Goal: Information Seeking & Learning: Learn about a topic

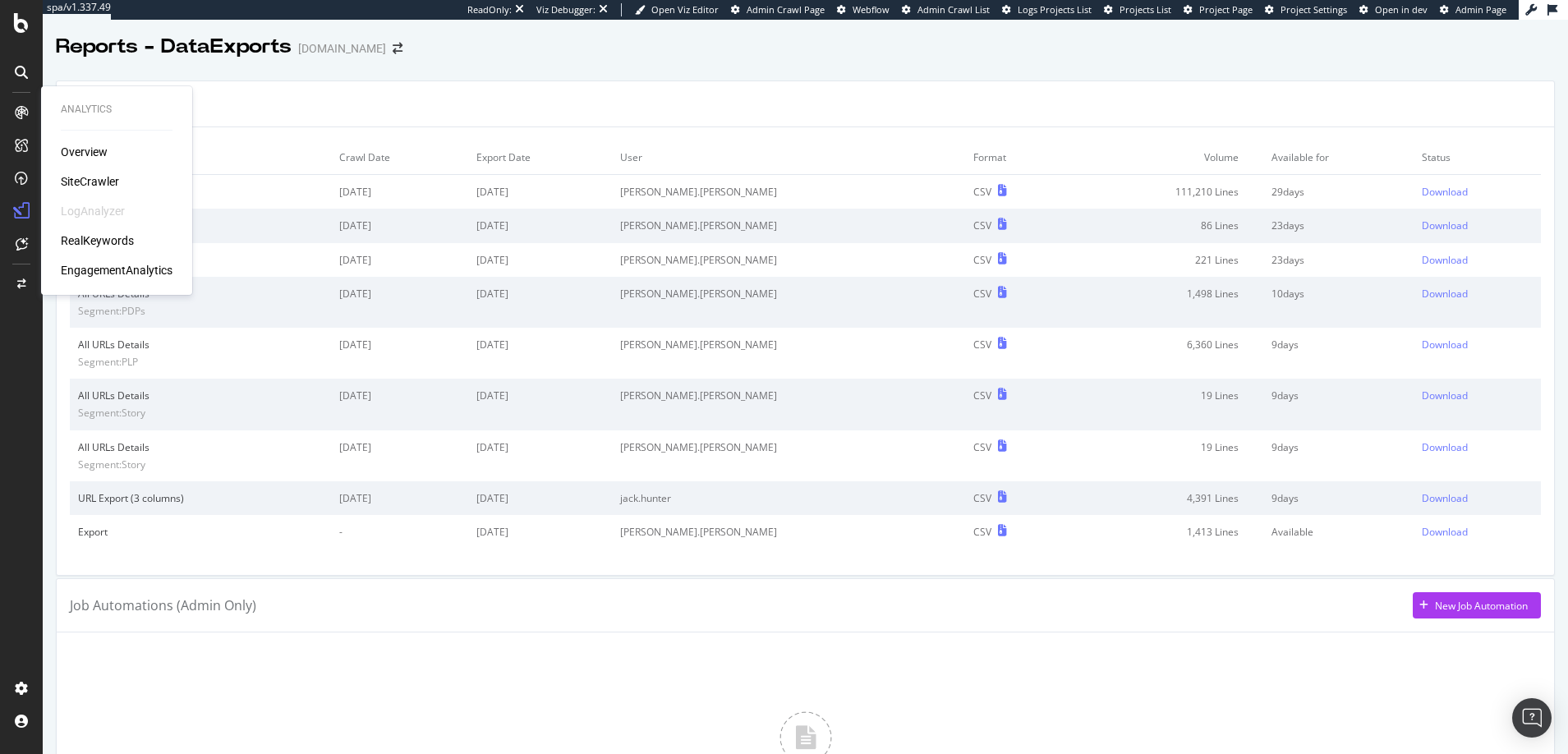
click at [96, 179] on div "SiteCrawler" at bounding box center [90, 181] width 58 height 16
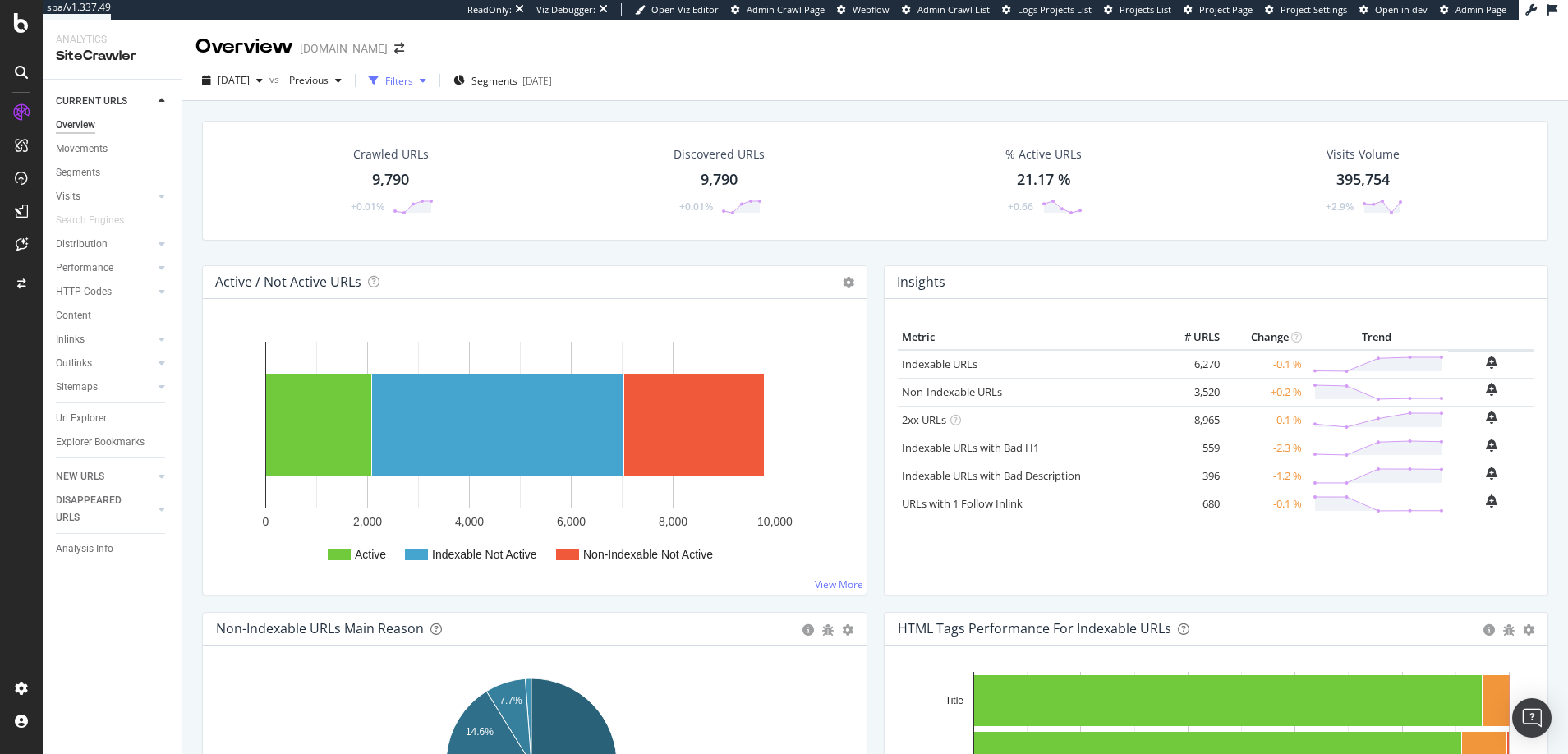
click at [413, 81] on div "Filters" at bounding box center [399, 81] width 28 height 14
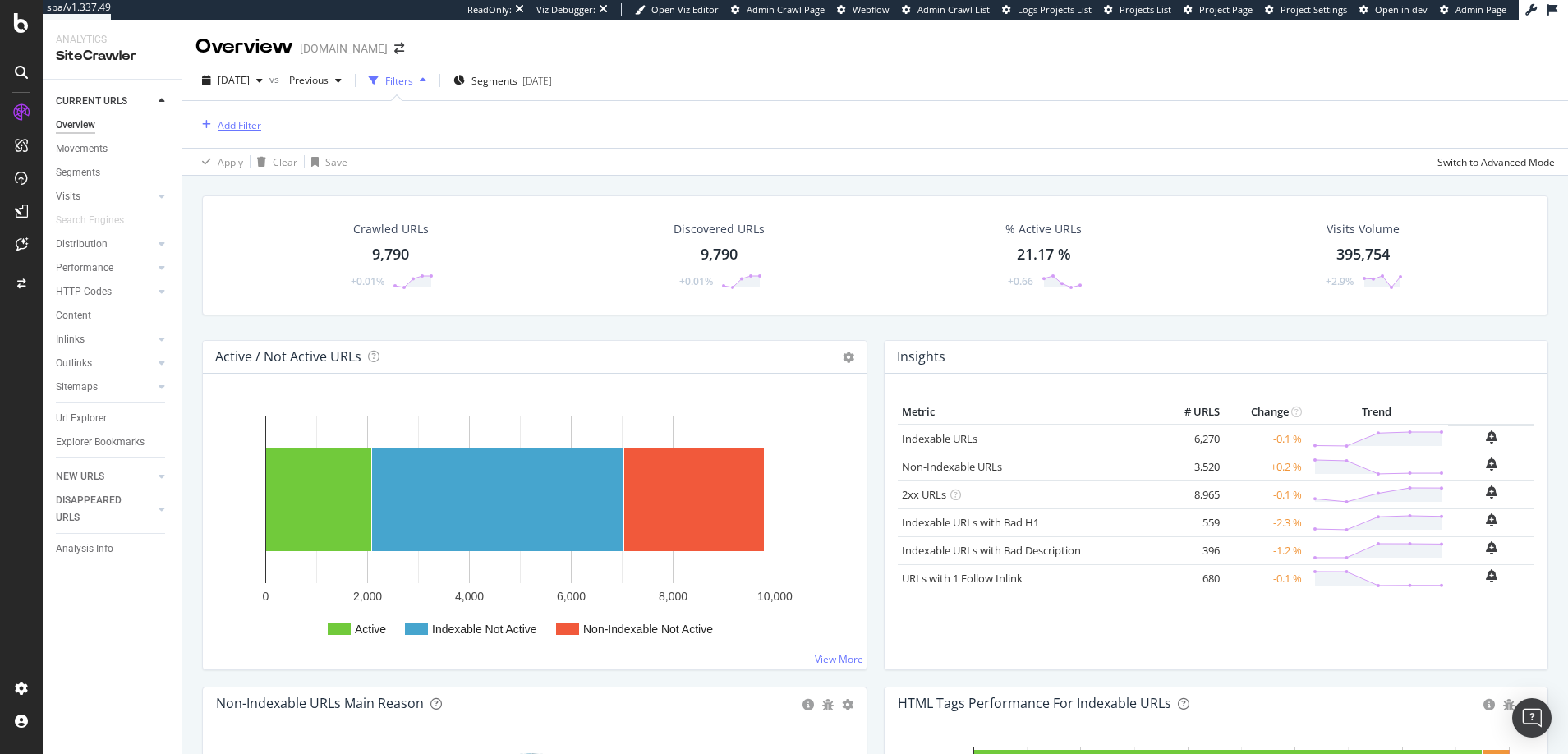
click at [233, 125] on div "Add Filter" at bounding box center [239, 125] width 43 height 14
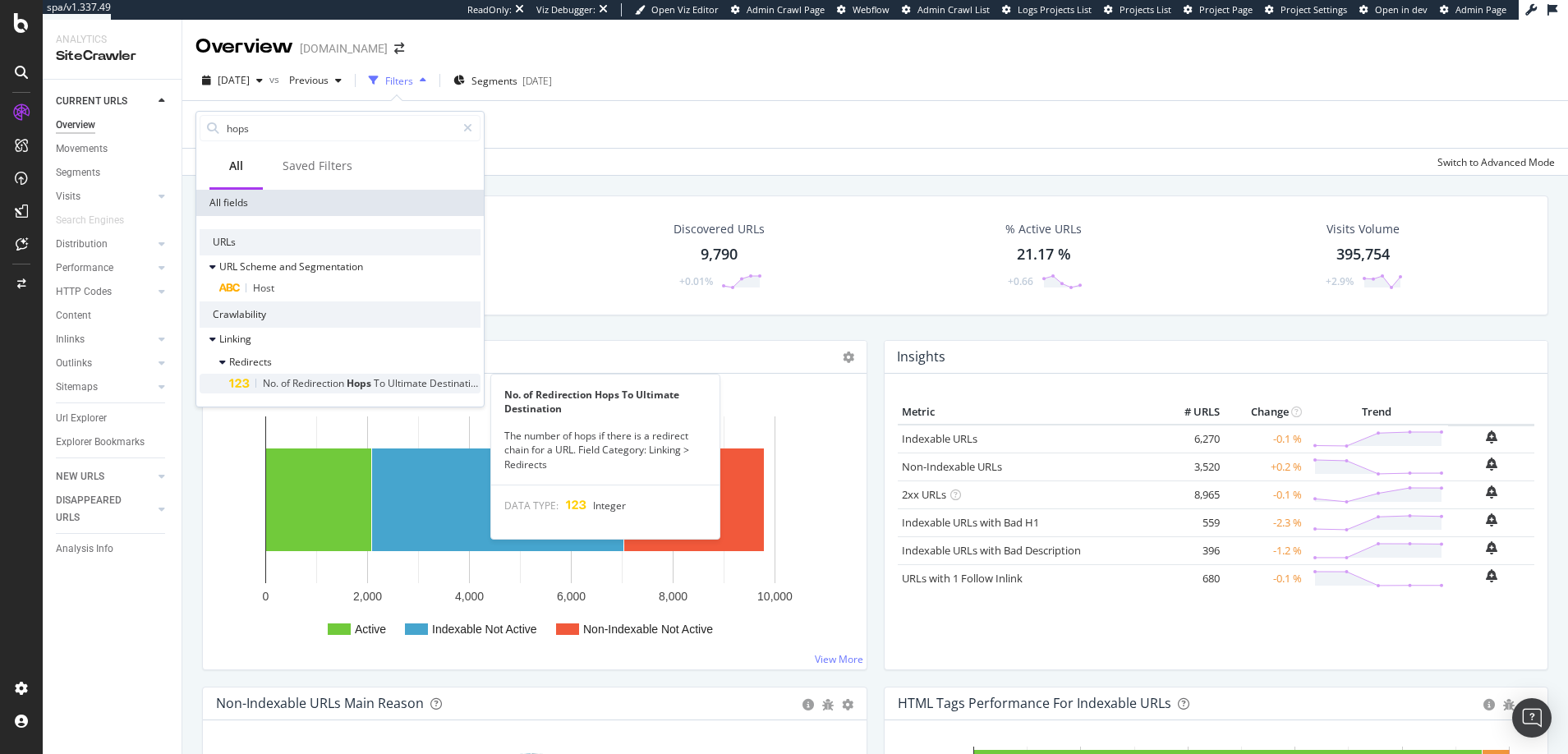
type input "hops"
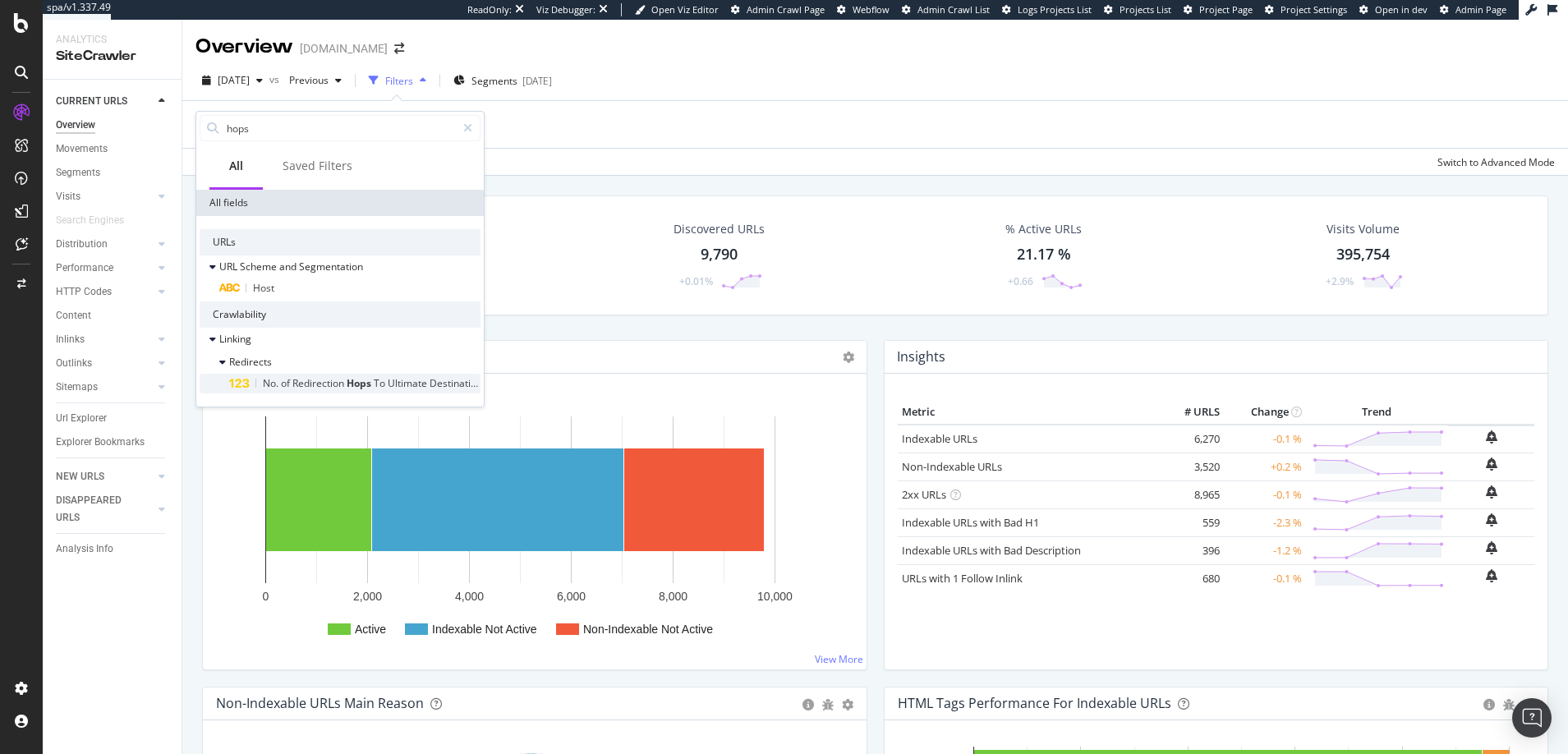
click at [312, 382] on span "Redirection" at bounding box center [320, 383] width 55 height 14
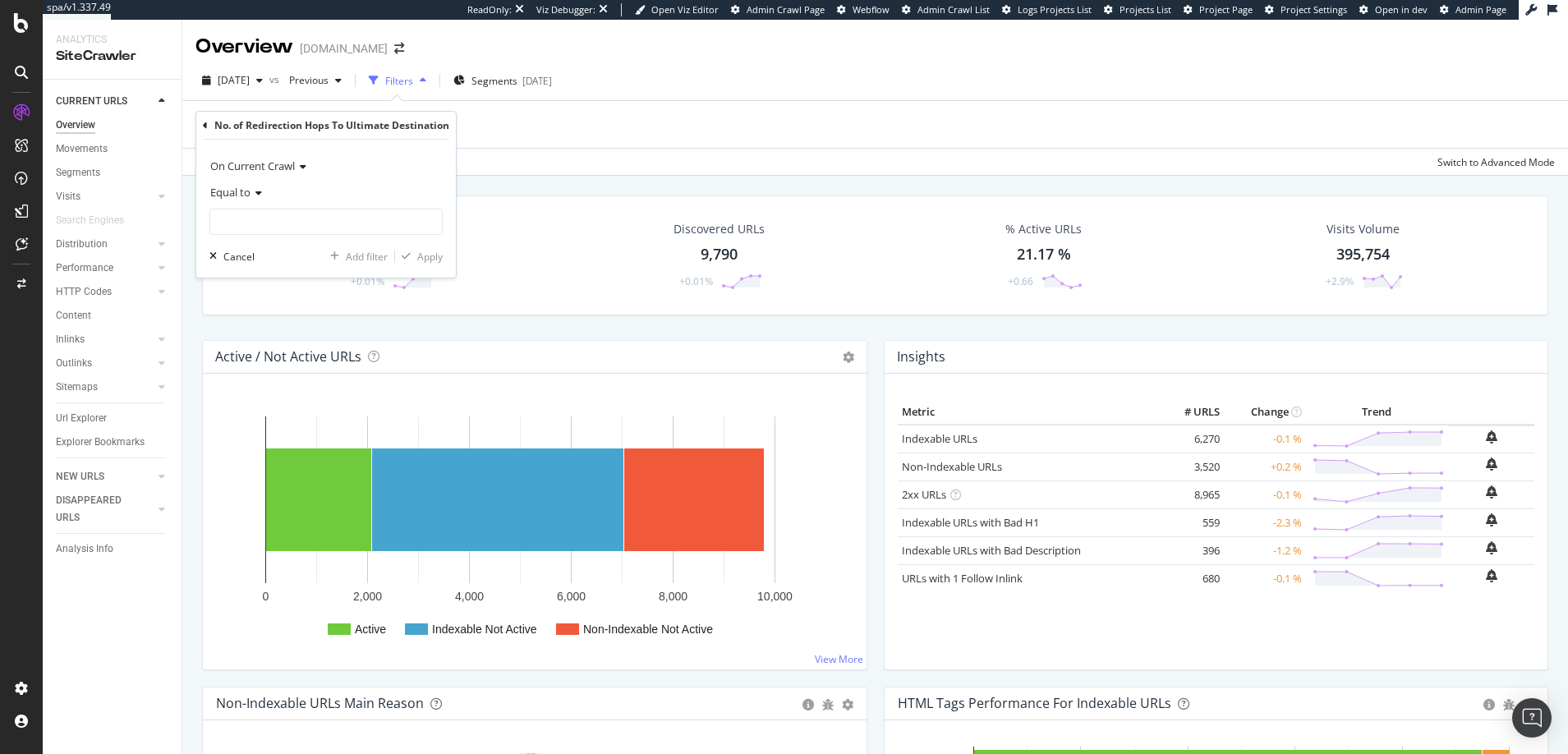
click at [257, 191] on icon at bounding box center [256, 193] width 11 height 9
click at [250, 313] on span "Greater than" at bounding box center [247, 312] width 59 height 14
click at [235, 217] on input "number" at bounding box center [327, 222] width 233 height 26
type input "1"
click at [429, 258] on div "Apply" at bounding box center [429, 256] width 25 height 14
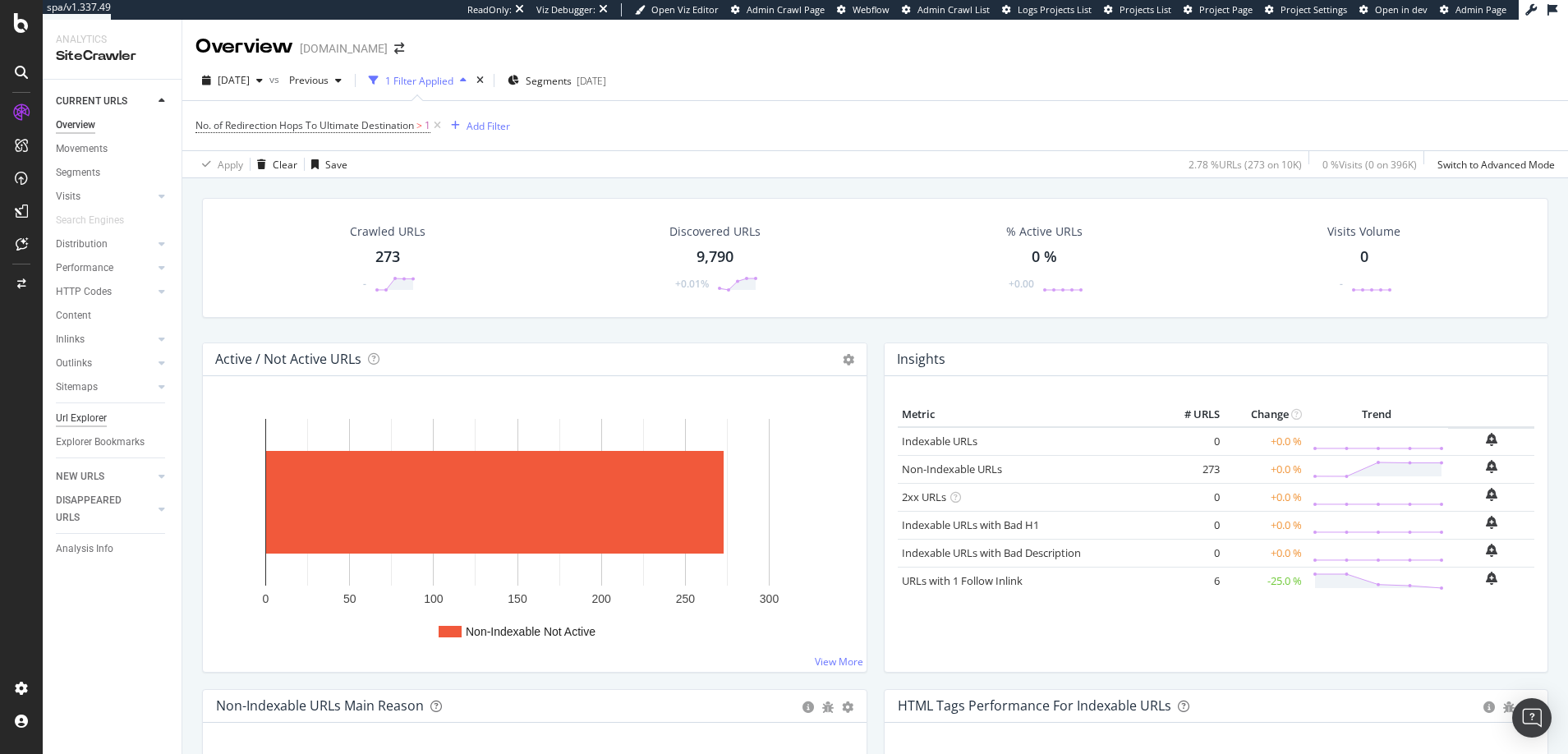
click at [83, 418] on div "Url Explorer" at bounding box center [81, 418] width 51 height 17
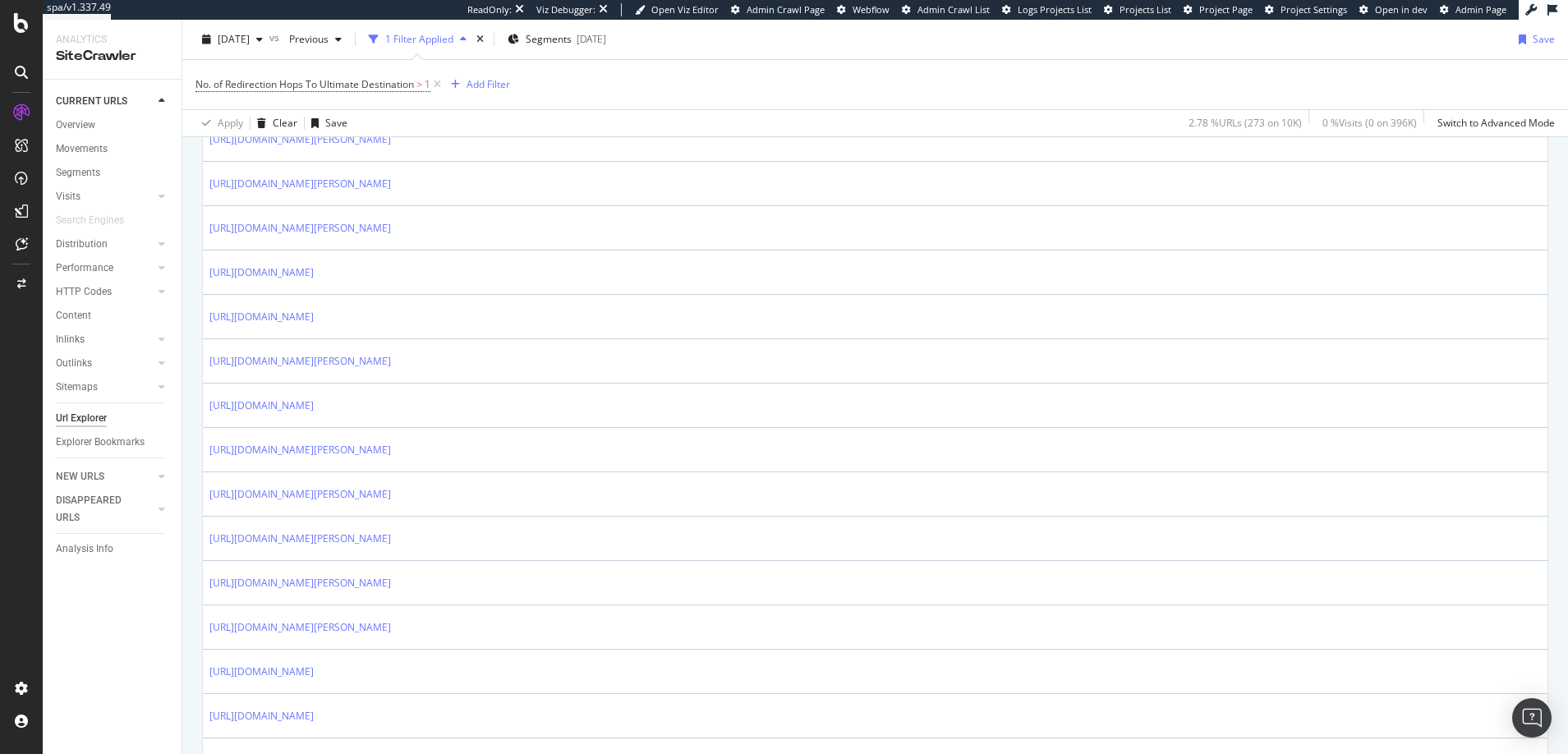
scroll to position [1910, 0]
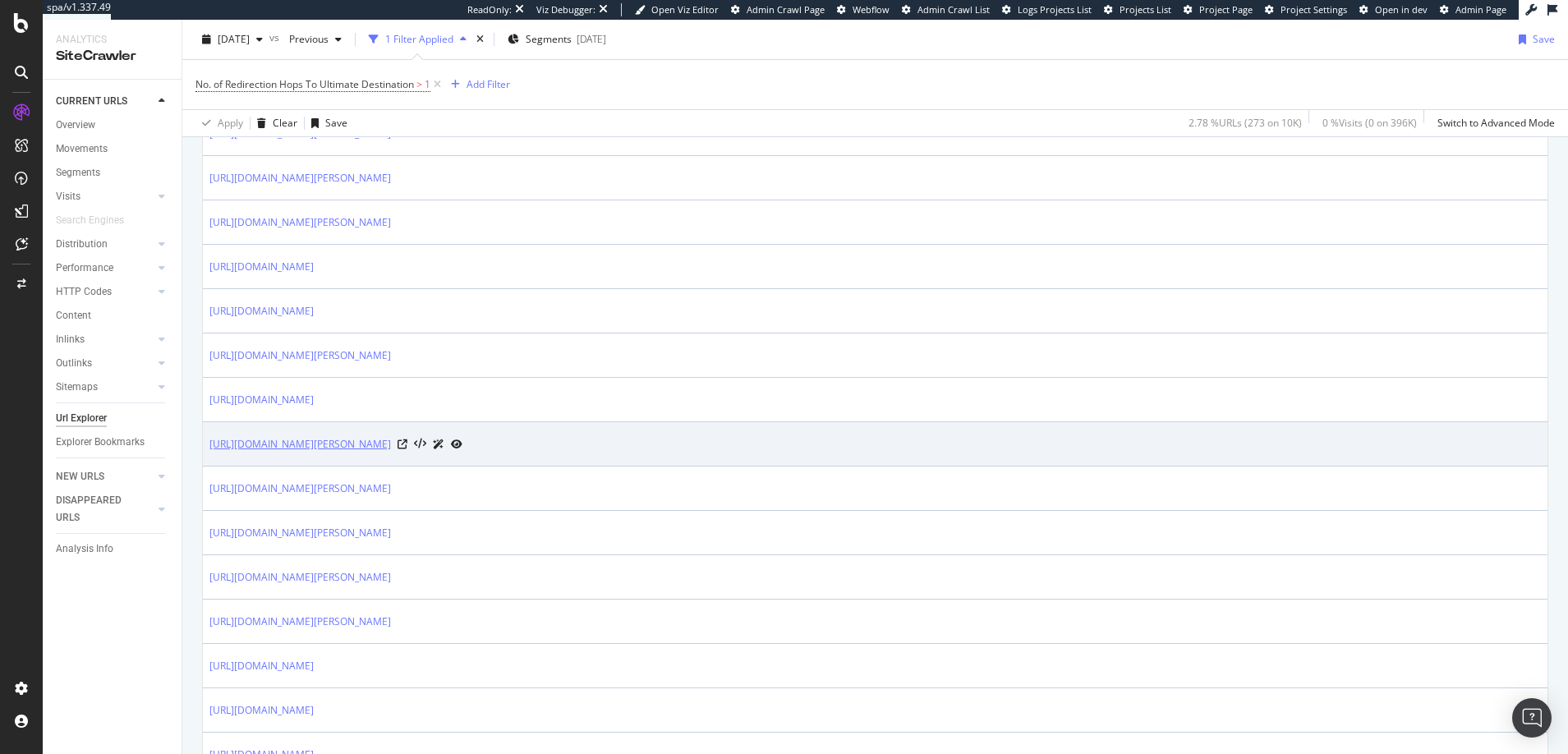
click at [391, 444] on link "[URL][DOMAIN_NAME][PERSON_NAME]" at bounding box center [300, 443] width 182 height 16
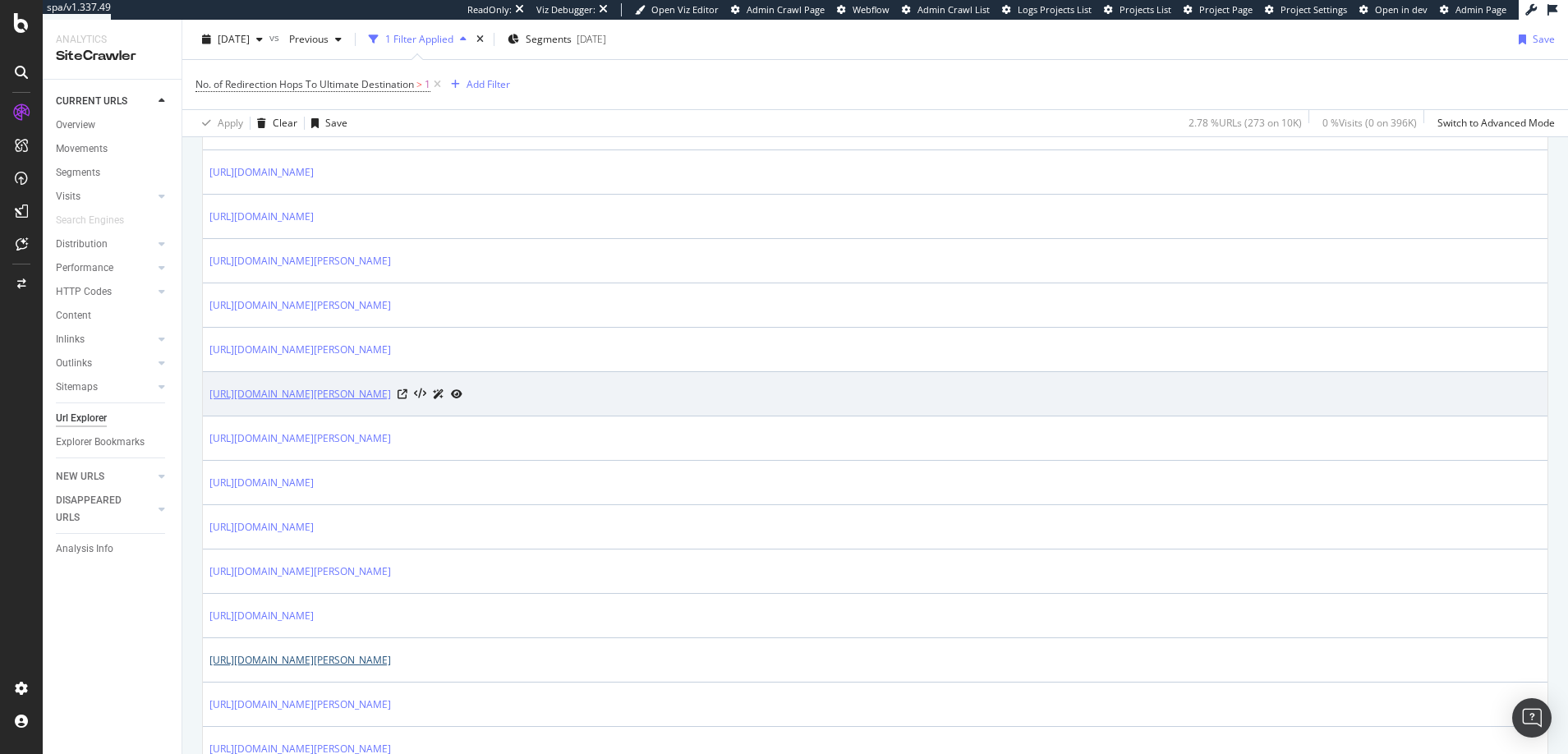
scroll to position [1693, 0]
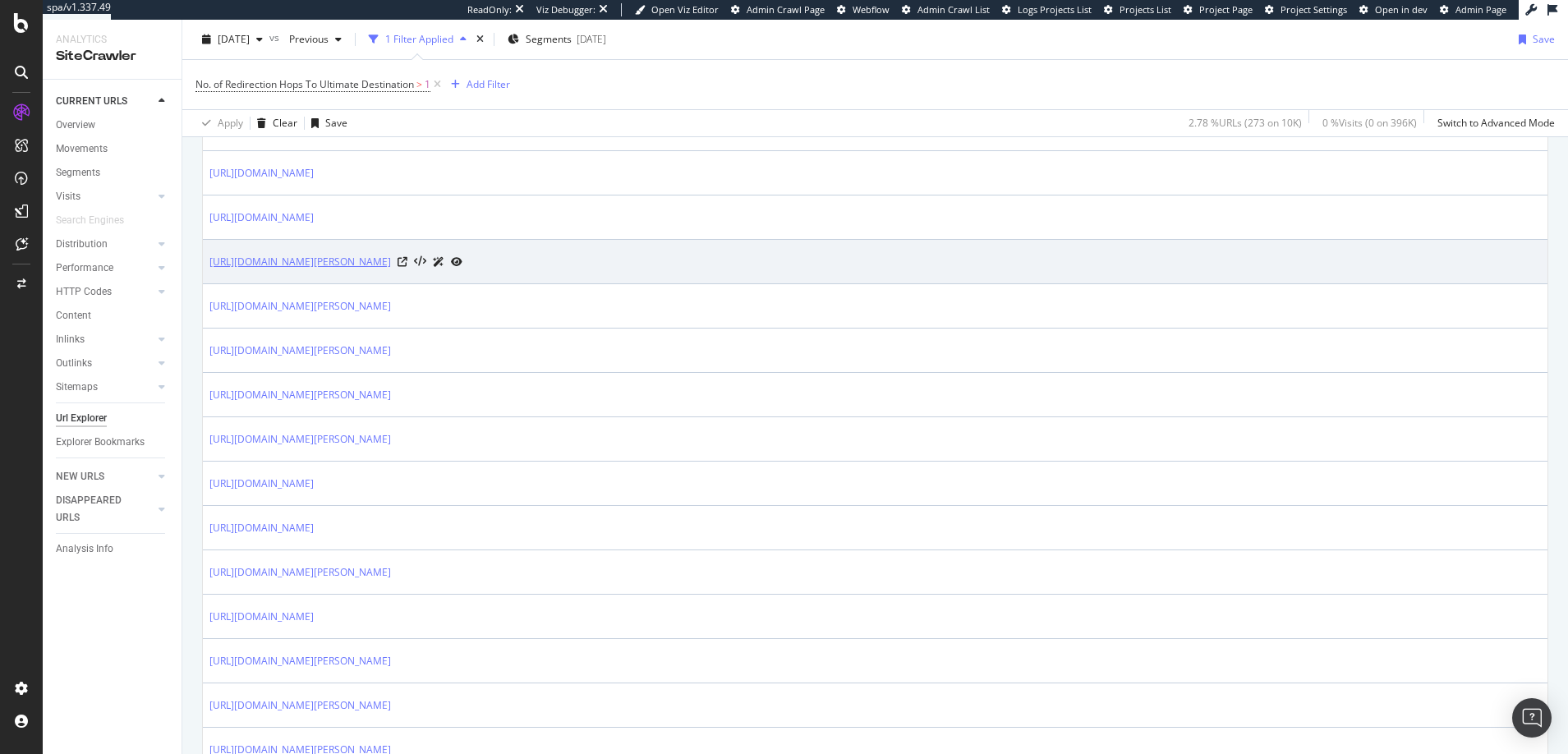
click at [391, 262] on link "[URL][DOMAIN_NAME][PERSON_NAME]" at bounding box center [300, 262] width 182 height 16
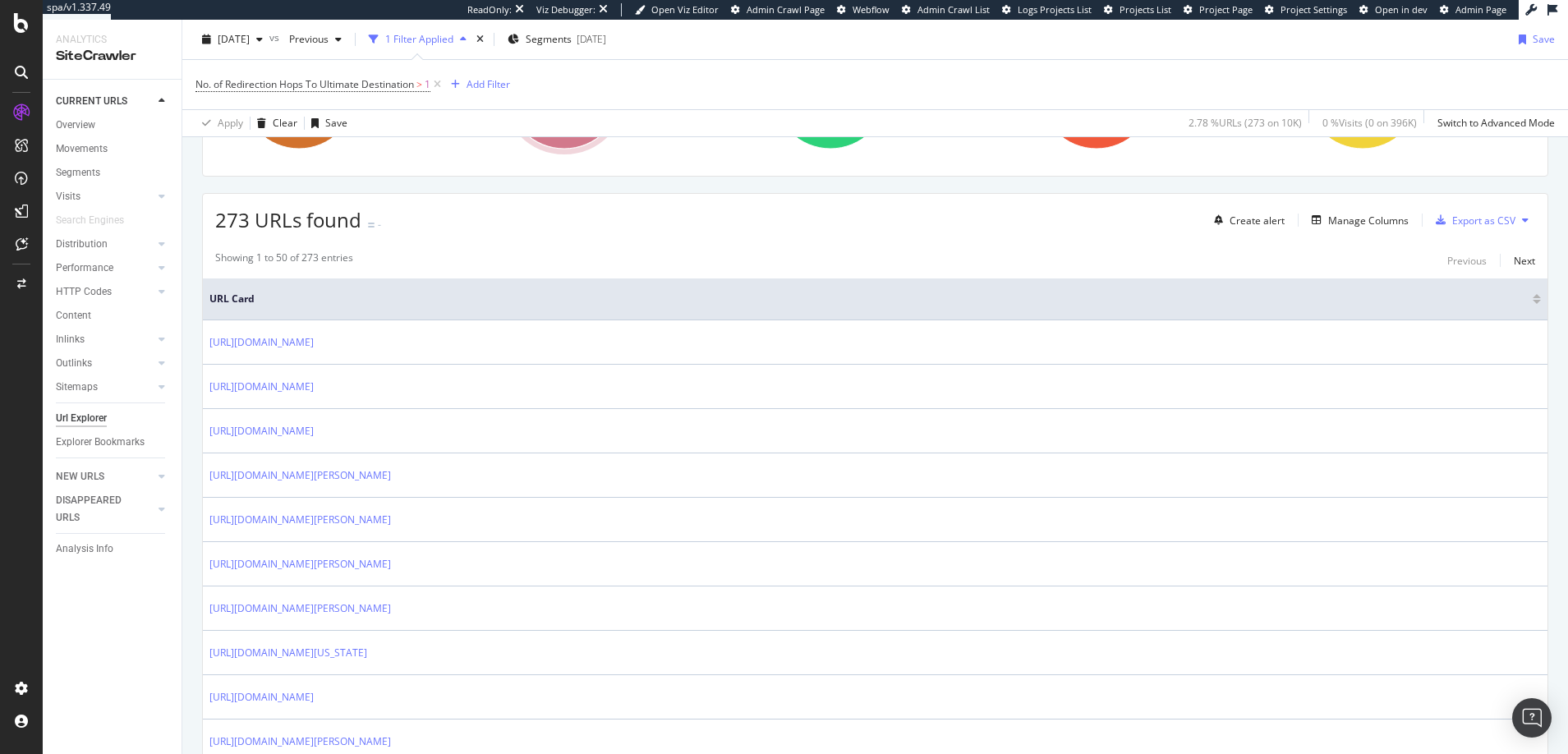
scroll to position [246, 0]
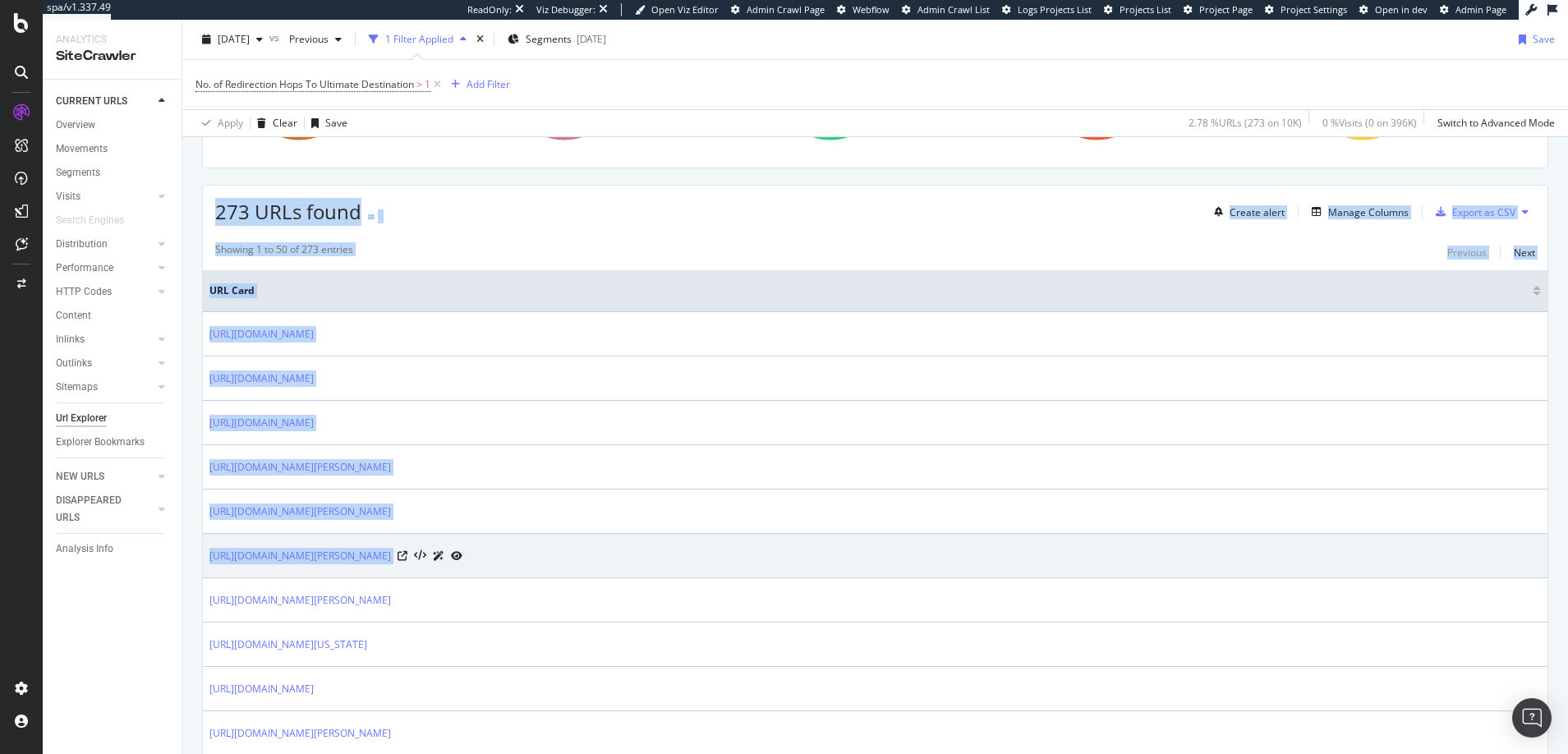
drag, startPoint x: 210, startPoint y: 205, endPoint x: 524, endPoint y: 572, distance: 483.0
copy div "273 URLs found - Create alert Manage Columns Export as CSV Showing 1 to 50 of 2…"
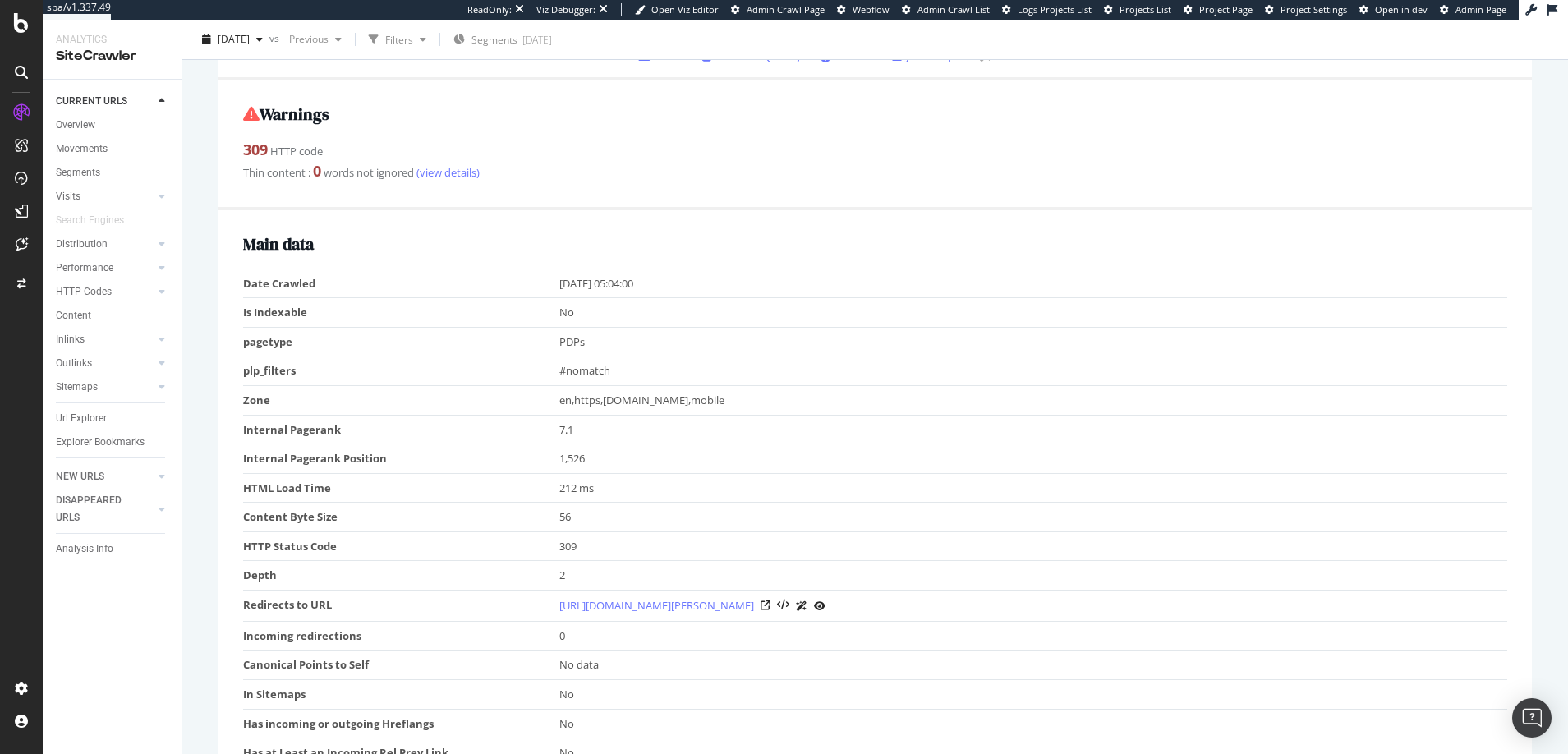
scroll to position [237, 0]
click at [771, 606] on icon at bounding box center [765, 607] width 9 height 9
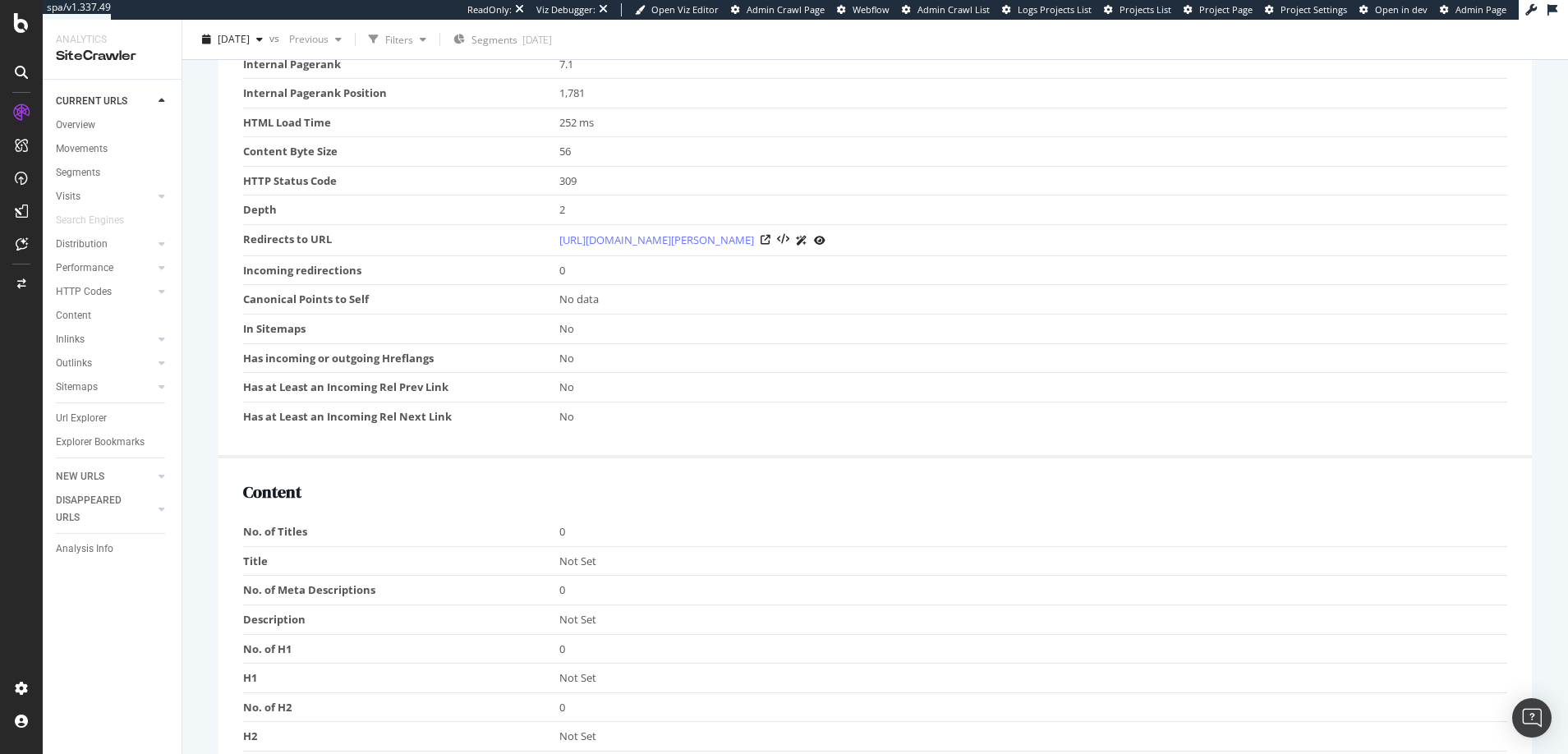
scroll to position [611, 0]
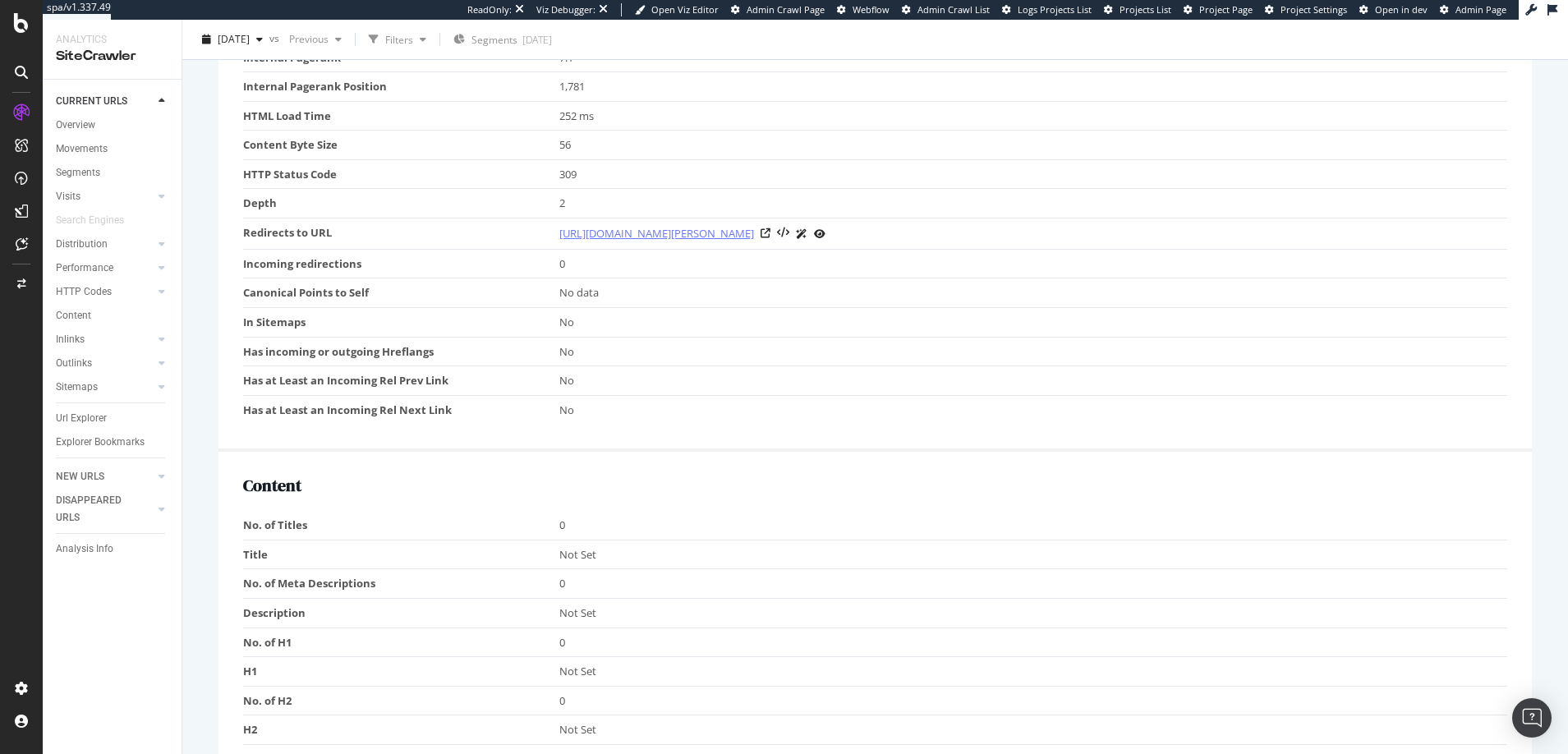
click at [754, 231] on link "https://www.tecovas.com/products/the-johnny-earth-roughout" at bounding box center [656, 233] width 195 height 16
click at [771, 230] on icon at bounding box center [765, 233] width 9 height 9
